Goal: Check status

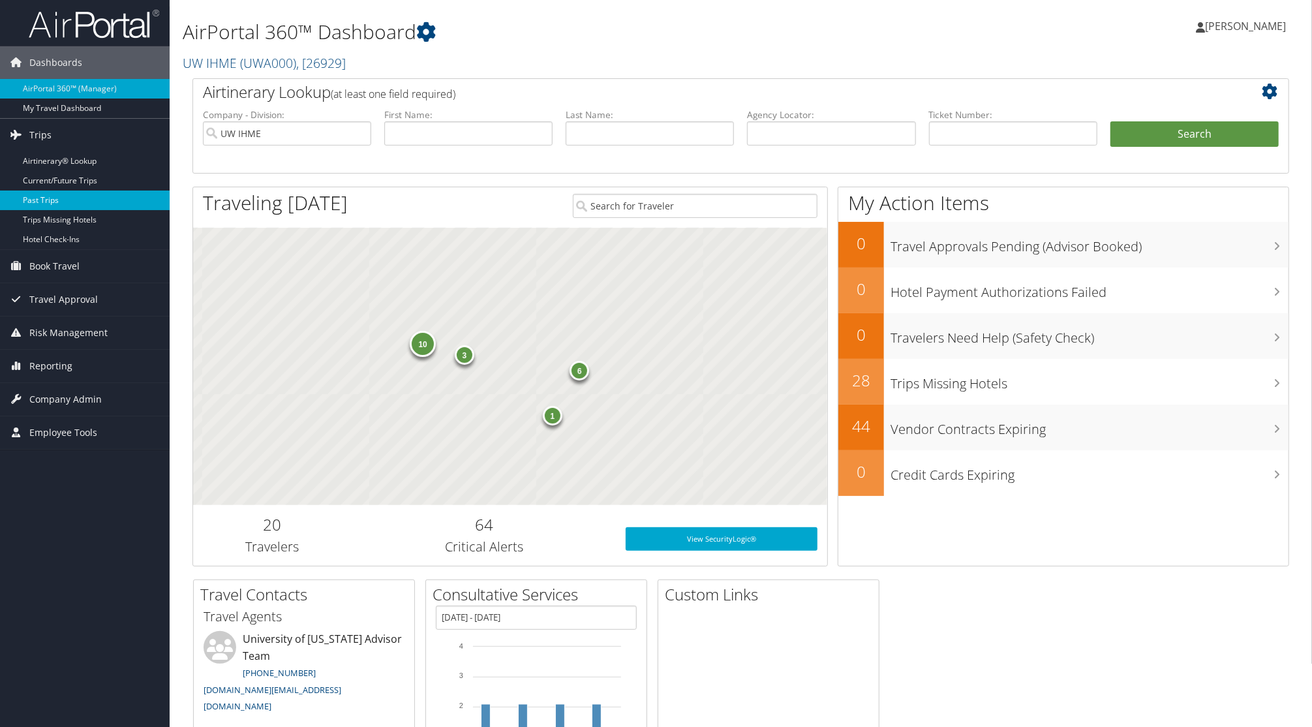
click at [44, 198] on link "Past Trips" at bounding box center [85, 200] width 170 height 20
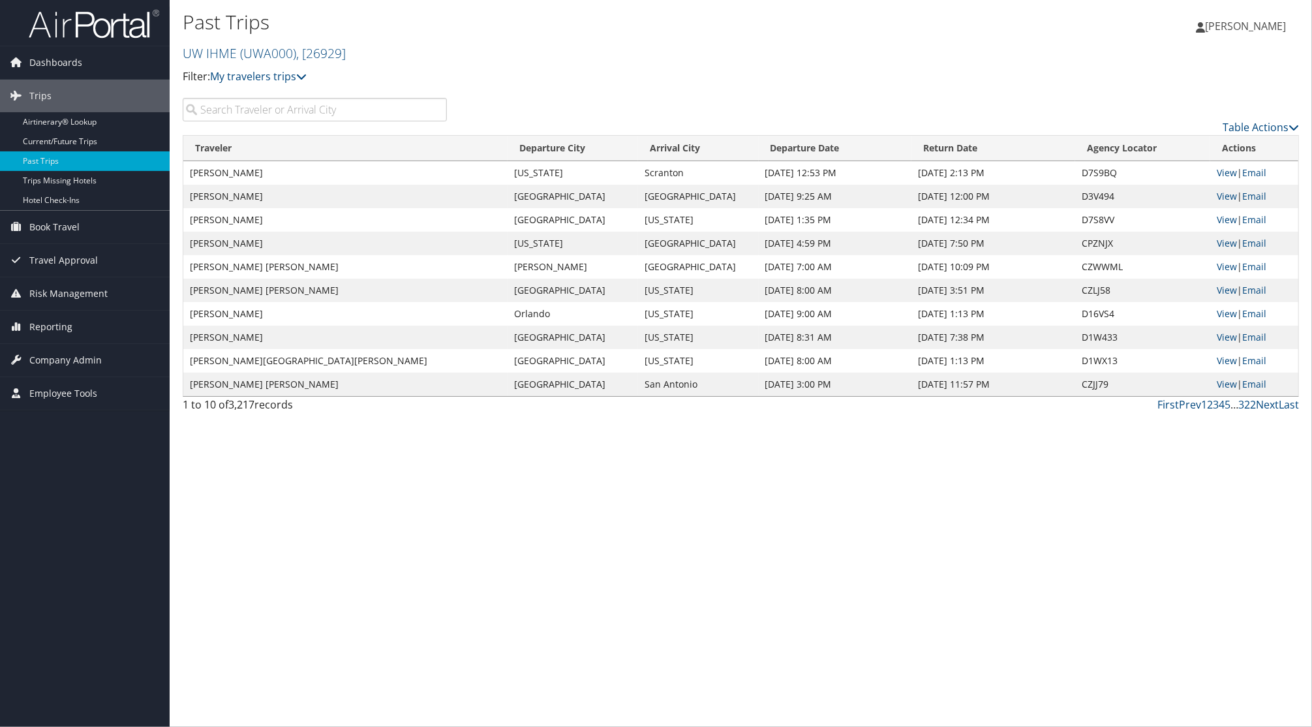
click at [368, 108] on input "search" at bounding box center [315, 109] width 264 height 23
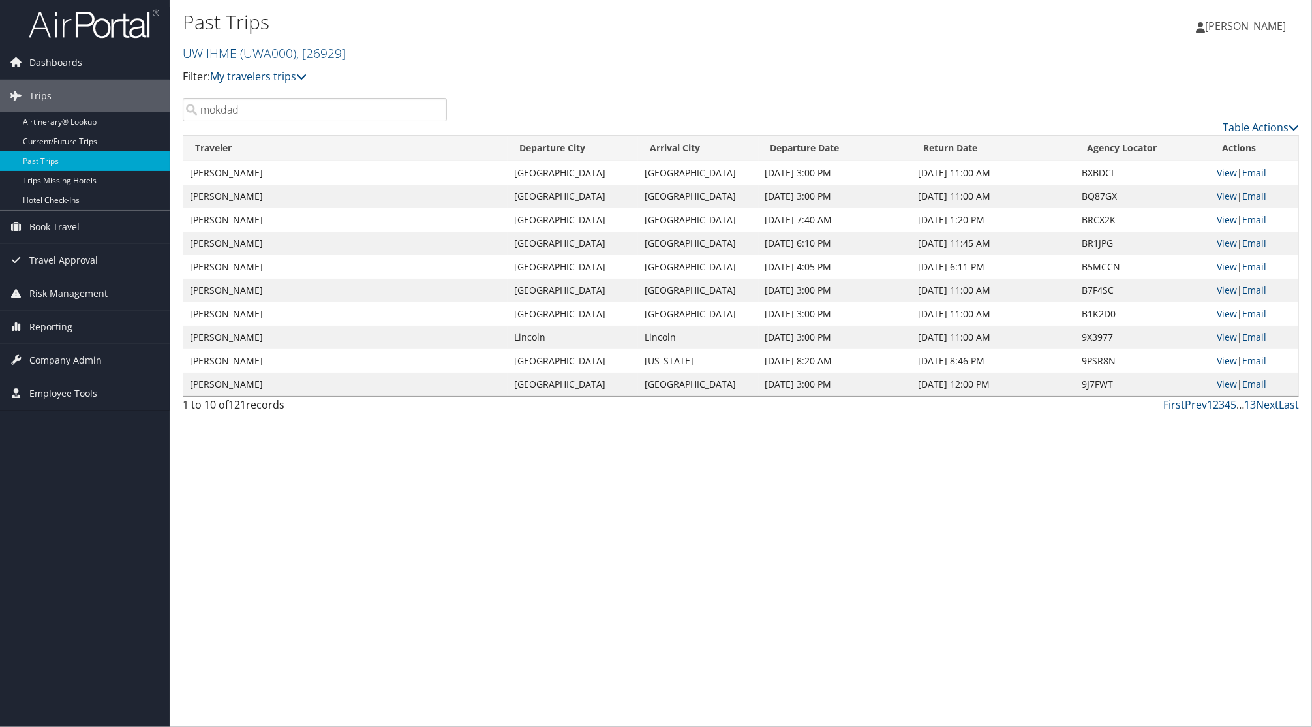
type input "mokdad"
click at [678, 88] on div "Past Trips UW IHME ( UWA000 ) , [ 26929 ] Filter: My travelers trips My trips" at bounding box center [555, 52] width 744 height 91
click at [350, 599] on div "Past Trips UW IHME ( UWA000 ) , [ 26929 ] Filter: My travelers trips My trips […" at bounding box center [741, 363] width 1142 height 727
